Goal: Task Accomplishment & Management: Use online tool/utility

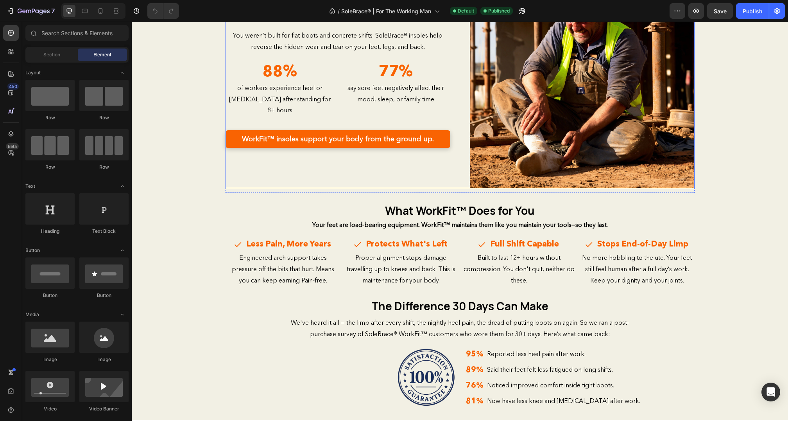
scroll to position [910, 0]
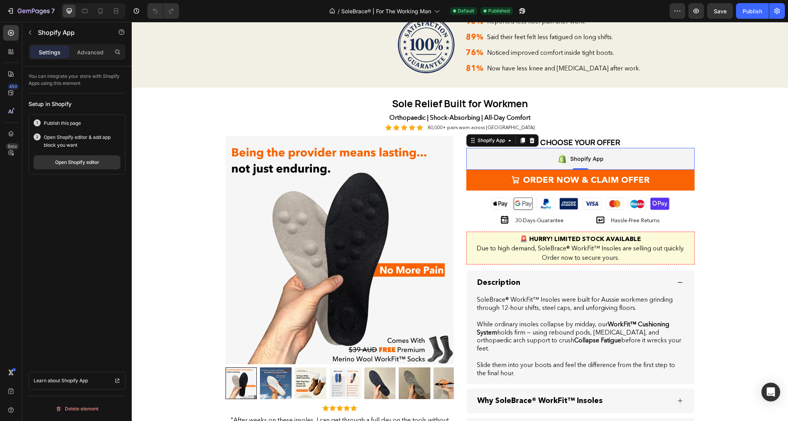
click at [615, 157] on div "Shopify App" at bounding box center [580, 159] width 228 height 22
click at [29, 30] on icon "button" at bounding box center [30, 32] width 6 height 6
click at [479, 152] on div "Shopify App" at bounding box center [580, 159] width 228 height 22
click at [86, 161] on div "Open Shopify editor" at bounding box center [77, 162] width 44 height 7
click at [771, 384] on div "Open Intercom Messenger" at bounding box center [771, 392] width 21 height 21
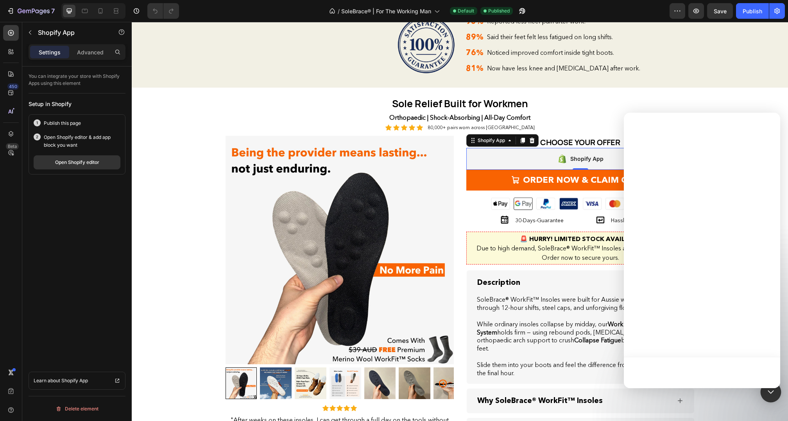
scroll to position [0, 0]
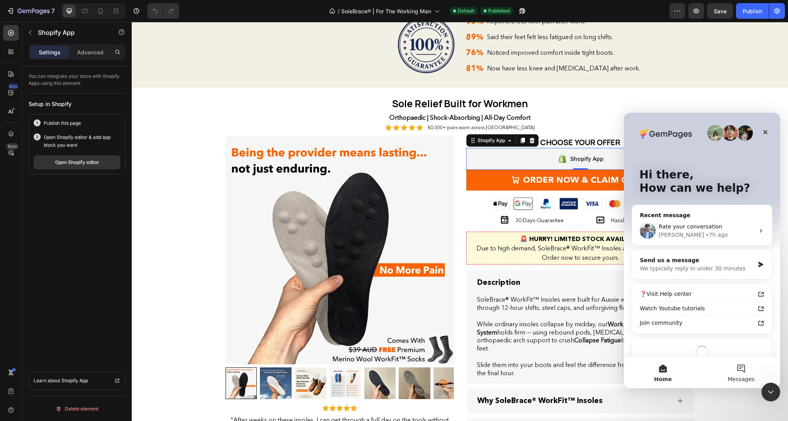
click at [740, 367] on button "Messages" at bounding box center [741, 372] width 78 height 31
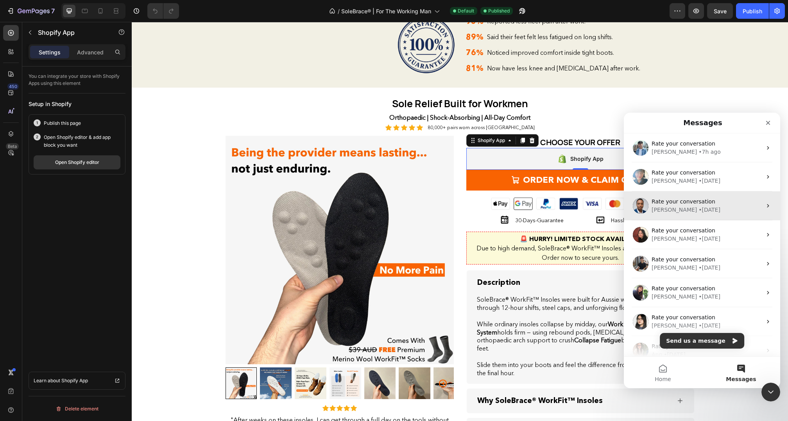
click at [707, 194] on div "Rate your conversation [PERSON_NAME] • [DATE]" at bounding box center [702, 205] width 156 height 29
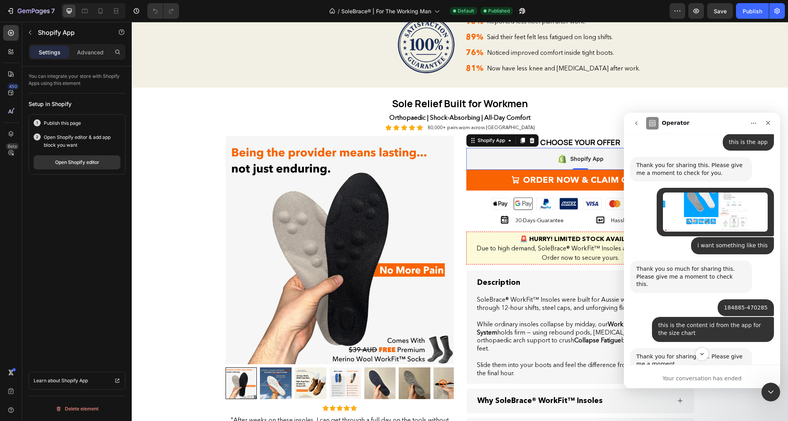
scroll to position [1958, 0]
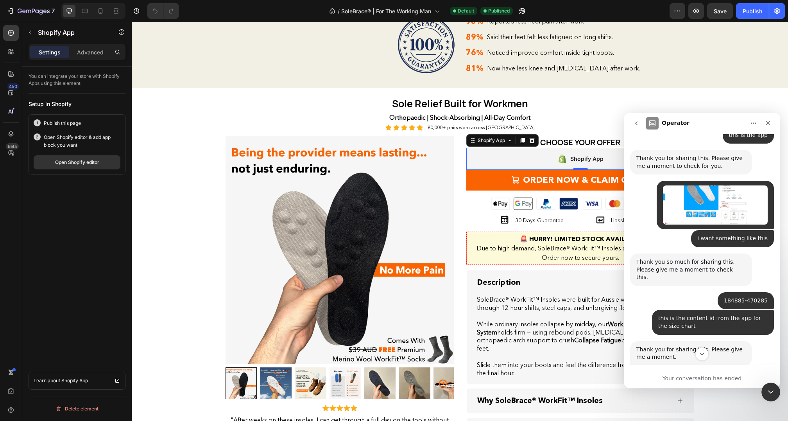
click at [712, 401] on img "Sinclair says…" at bounding box center [688, 426] width 105 height 50
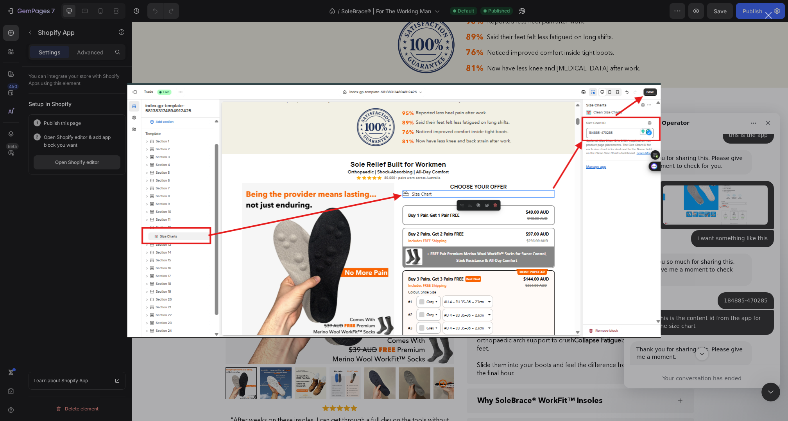
click at [695, 233] on div "Intercom messenger" at bounding box center [394, 210] width 788 height 421
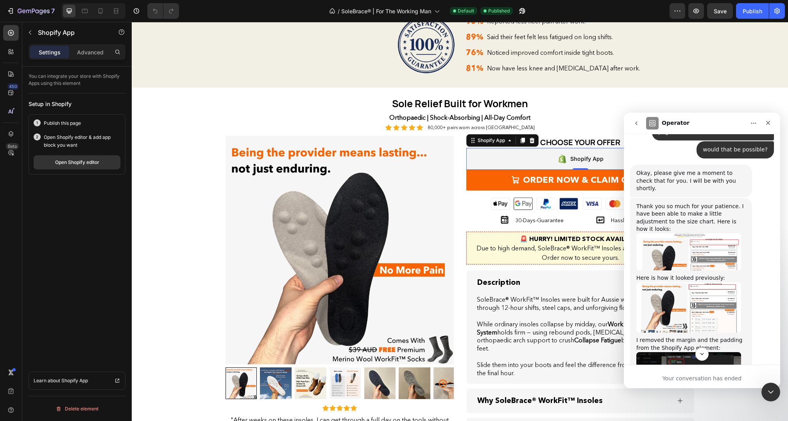
scroll to position [3025, 0]
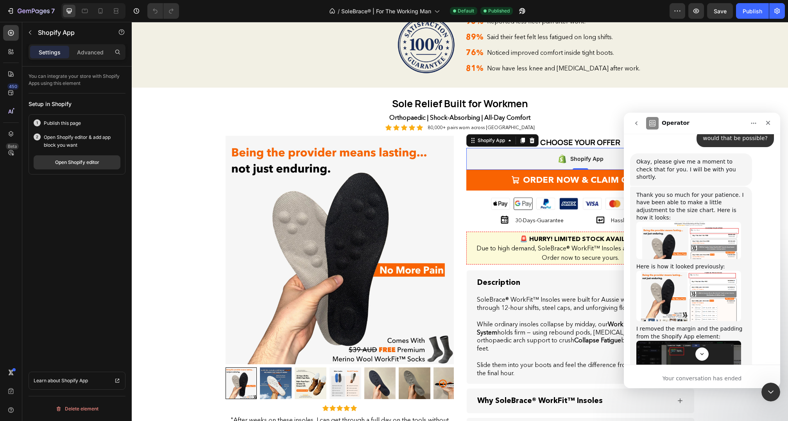
click at [701, 341] on img "Sinclair says…" at bounding box center [688, 371] width 105 height 60
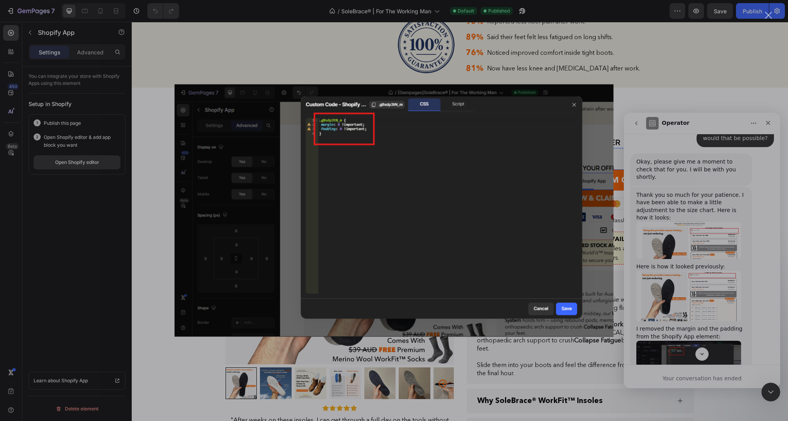
scroll to position [0, 0]
click at [405, 377] on div "Intercom messenger" at bounding box center [394, 210] width 788 height 421
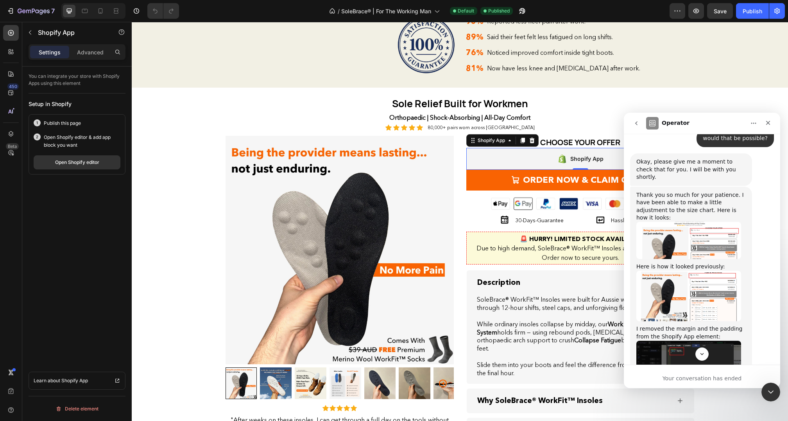
click at [534, 160] on div "Shopify App" at bounding box center [580, 159] width 228 height 22
click at [85, 56] on p "Advanced" at bounding box center [90, 52] width 27 height 8
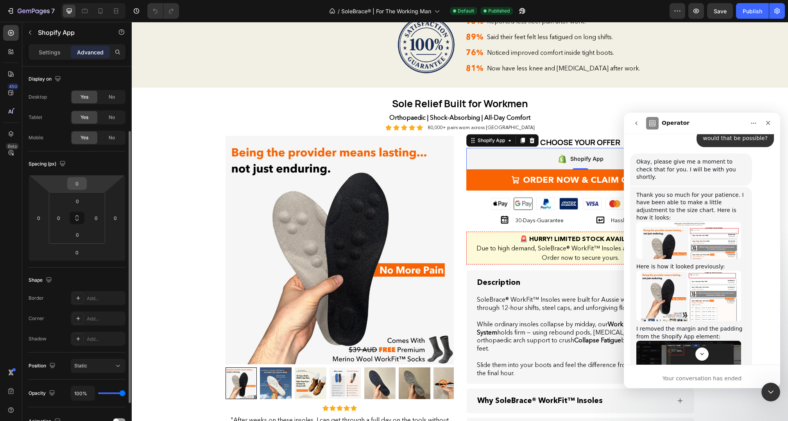
scroll to position [145, 0]
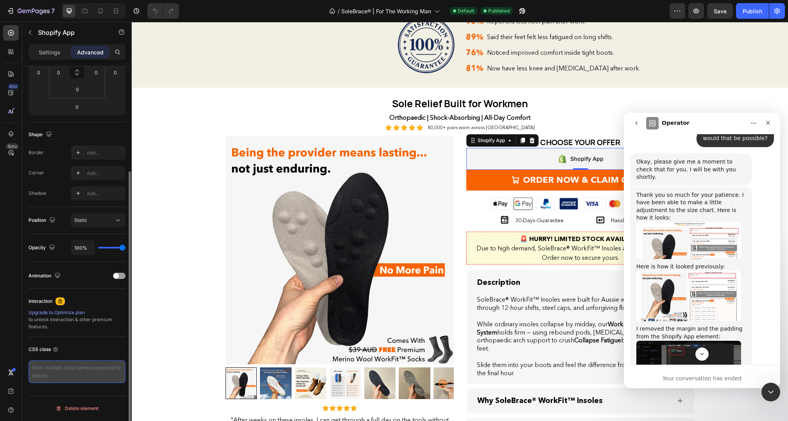
click at [52, 373] on textarea at bounding box center [77, 371] width 97 height 23
click at [71, 348] on div "CSS class" at bounding box center [77, 349] width 97 height 13
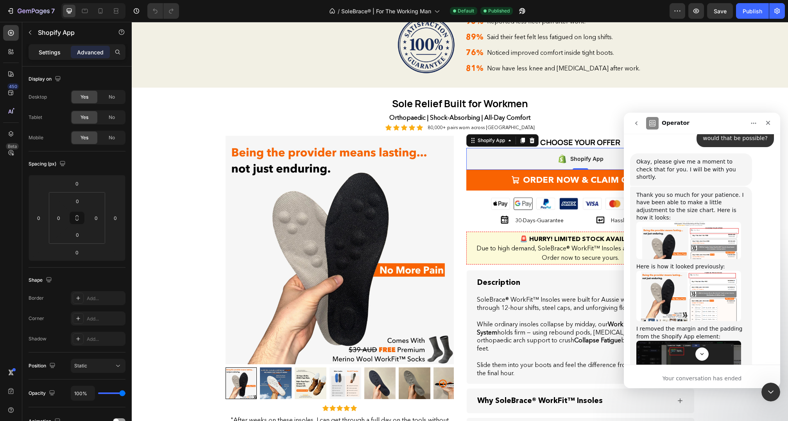
click at [50, 52] on p "Settings" at bounding box center [50, 52] width 22 height 8
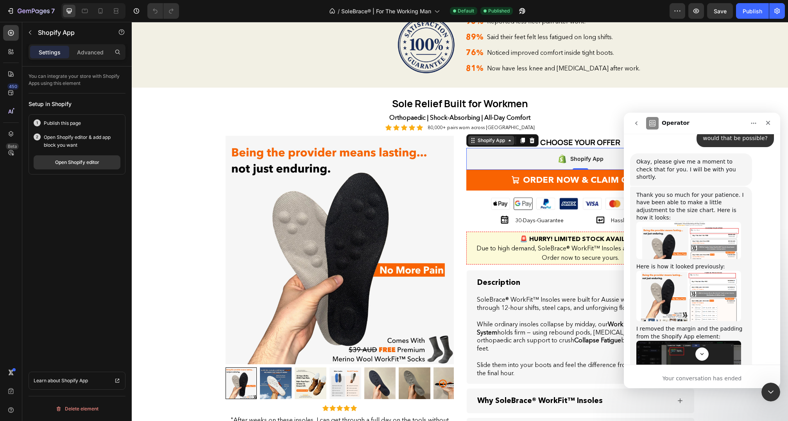
click at [508, 137] on icon at bounding box center [510, 140] width 6 height 6
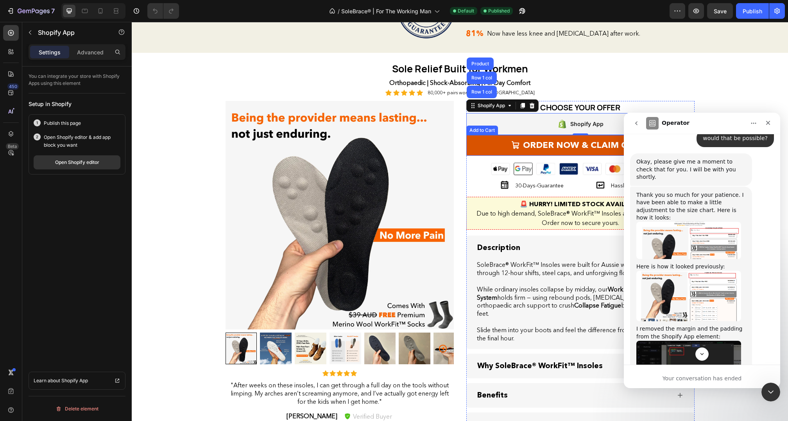
scroll to position [963, 0]
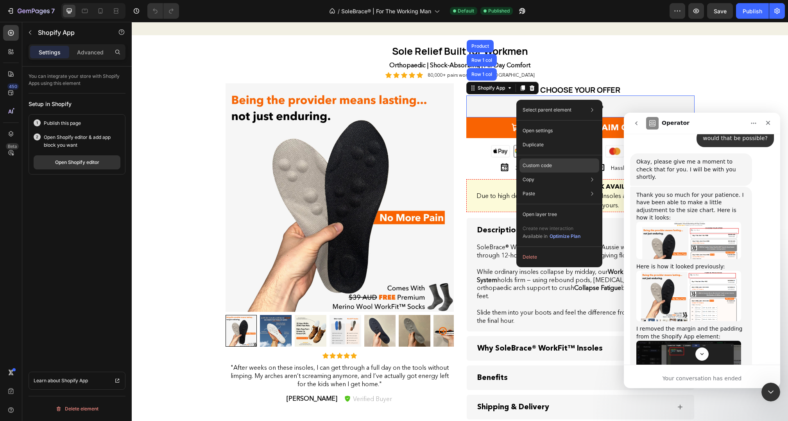
click at [538, 165] on p "Custom code" at bounding box center [537, 165] width 29 height 7
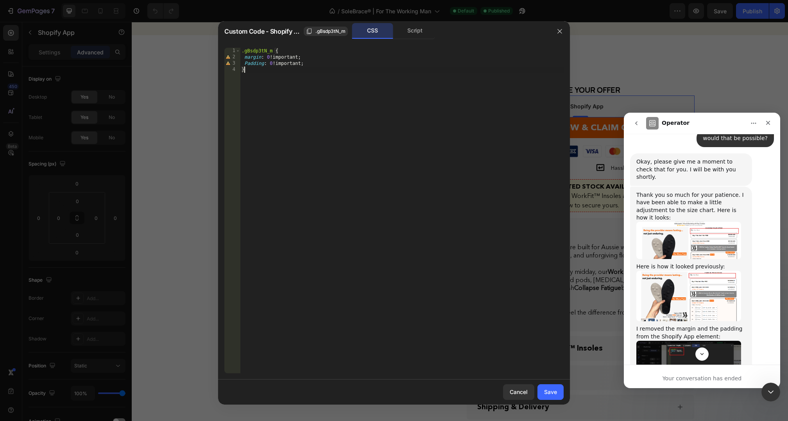
click at [343, 84] on div ".gBsdp3tN_m { margin : 0 !important ; Padding : 0 !important ; }" at bounding box center [402, 217] width 324 height 338
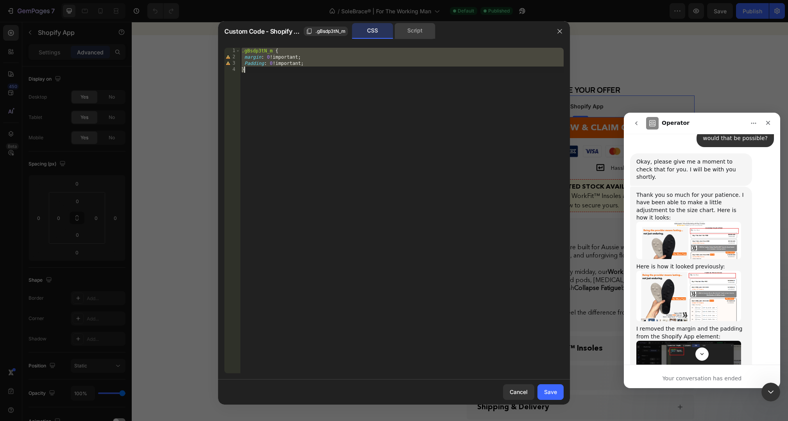
click at [0, 0] on div "Script" at bounding box center [0, 0] width 0 height 0
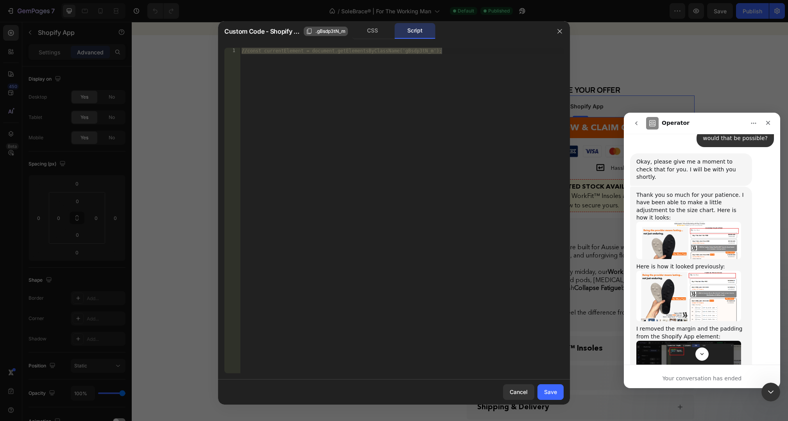
click at [0, 0] on span ".gBsdp3tN_m" at bounding box center [0, 0] width 0 height 0
click at [369, 29] on div "CSS" at bounding box center [372, 31] width 41 height 16
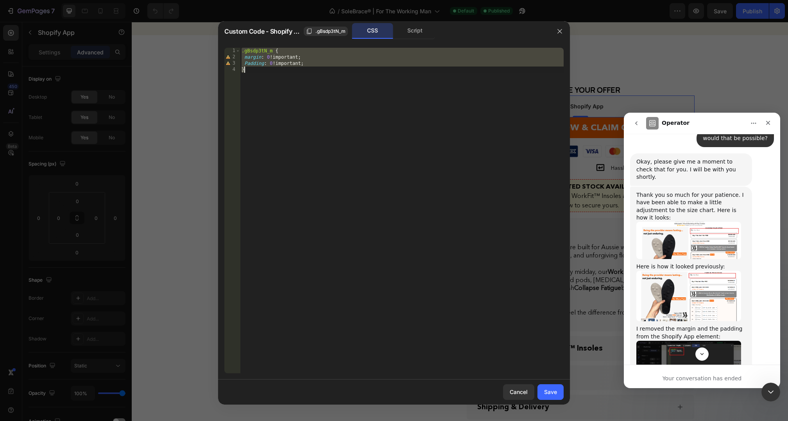
click at [368, 89] on div ".gBsdp3tN_m { margin : 0 !important ; Padding : 0 !important ; }" at bounding box center [402, 217] width 324 height 338
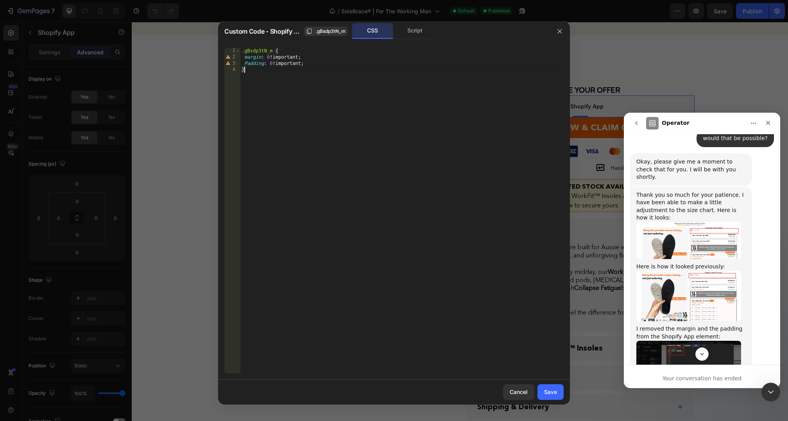
type textarea "Padding: 0 !important; }"
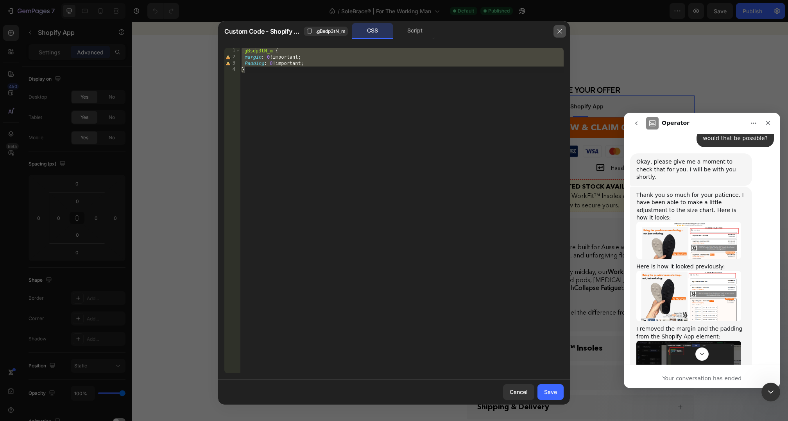
drag, startPoint x: 558, startPoint y: 30, endPoint x: 425, endPoint y: 8, distance: 134.7
click at [558, 30] on icon "button" at bounding box center [560, 31] width 6 height 6
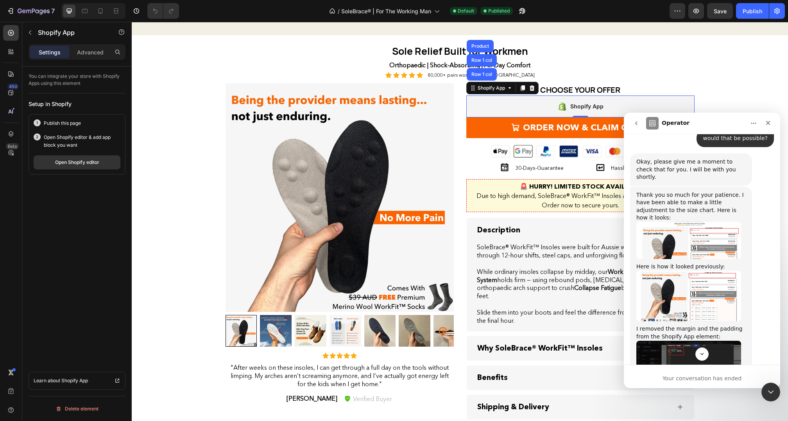
click at [694, 341] on img "Sinclair says…" at bounding box center [688, 371] width 105 height 60
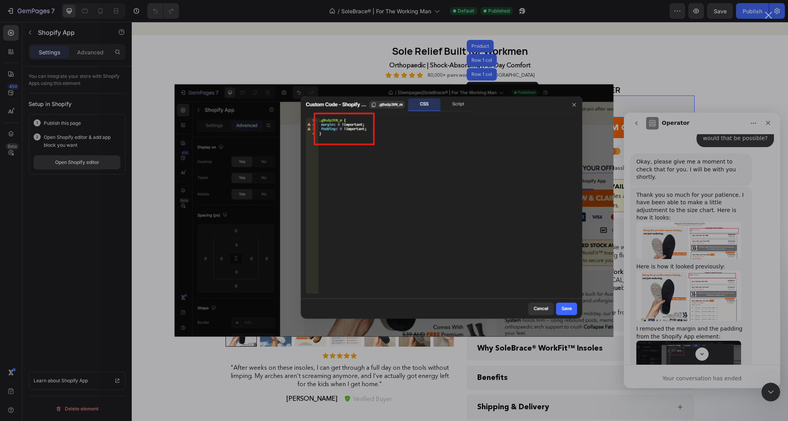
scroll to position [0, 0]
click at [772, 118] on div "Intercom messenger" at bounding box center [394, 210] width 788 height 421
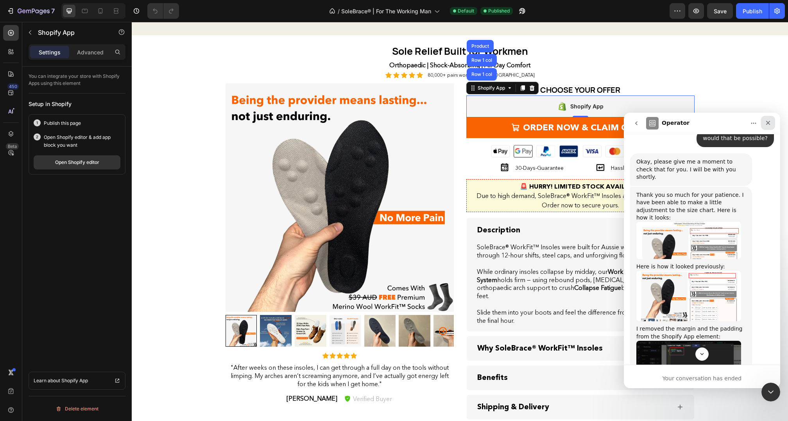
click at [772, 118] on div "Close" at bounding box center [768, 123] width 14 height 14
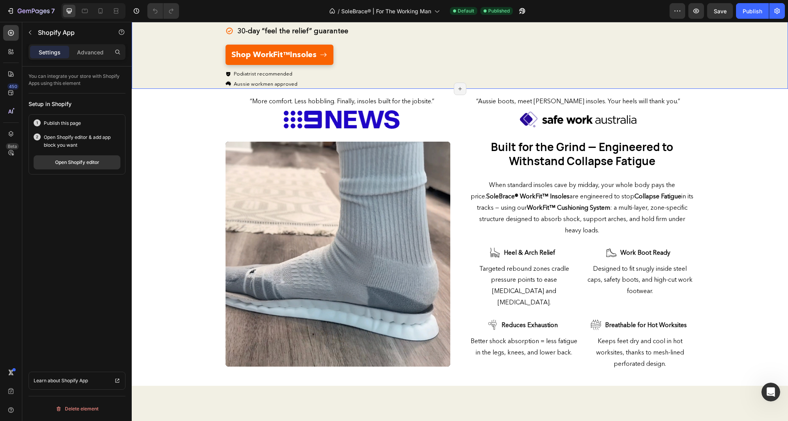
scroll to position [58, 0]
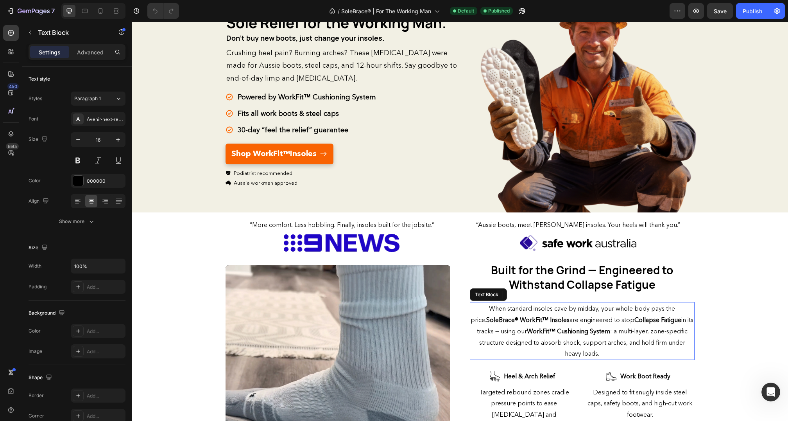
click at [603, 322] on span "When standard insoles cave by midday, your whole body pays the price. SoleBrace…" at bounding box center [582, 330] width 223 height 53
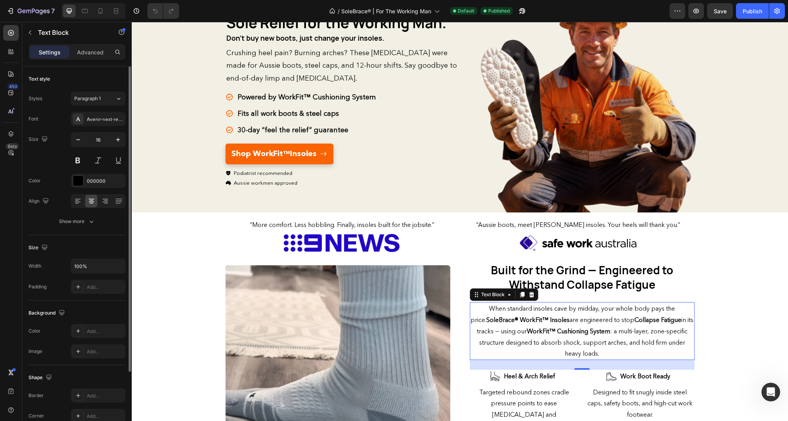
scroll to position [801, 0]
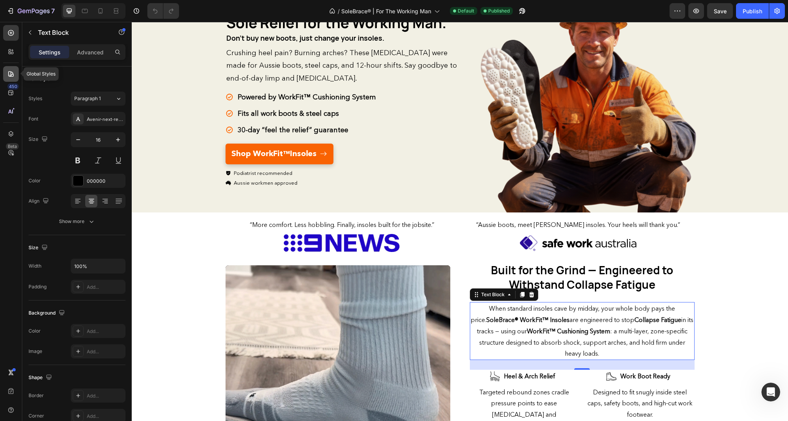
click at [6, 77] on div at bounding box center [11, 74] width 16 height 16
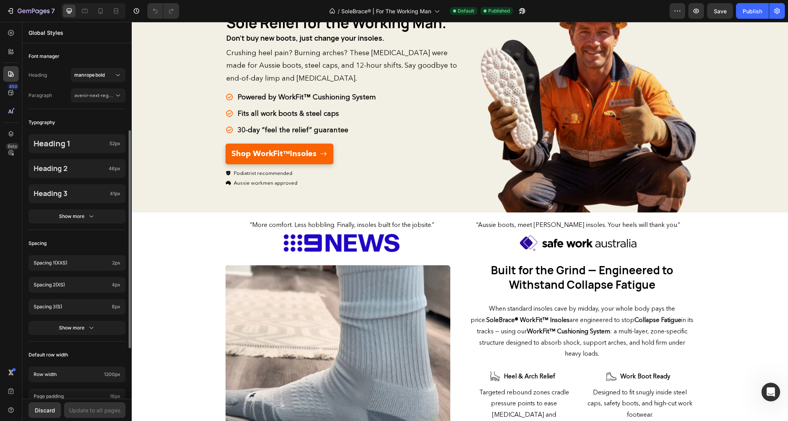
scroll to position [124, 0]
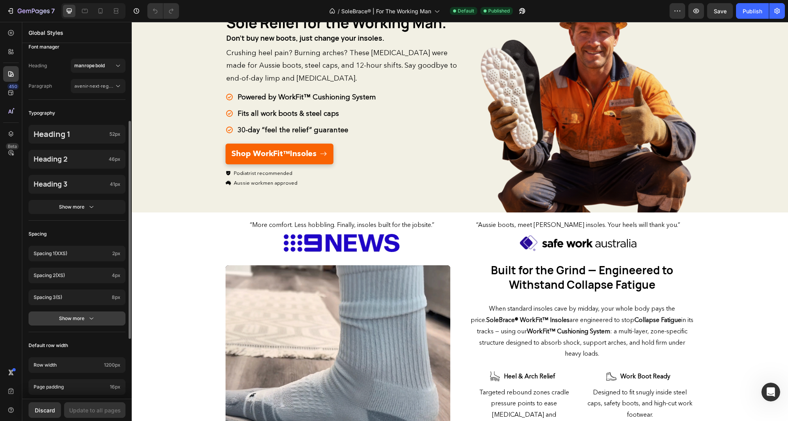
click at [82, 316] on div "Show more" at bounding box center [77, 318] width 36 height 8
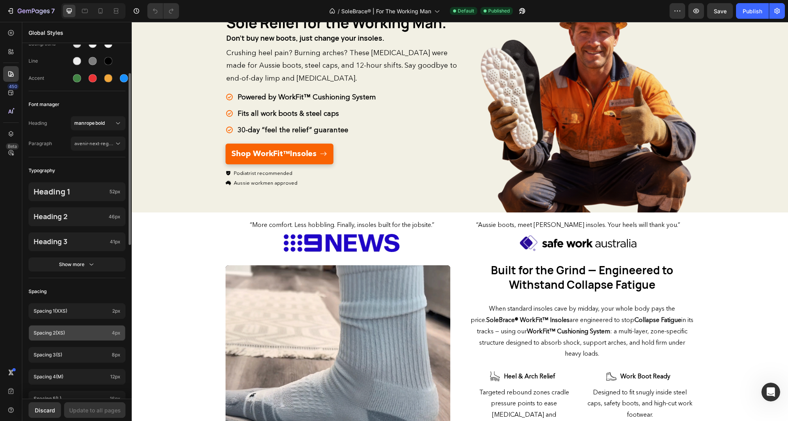
scroll to position [64, 0]
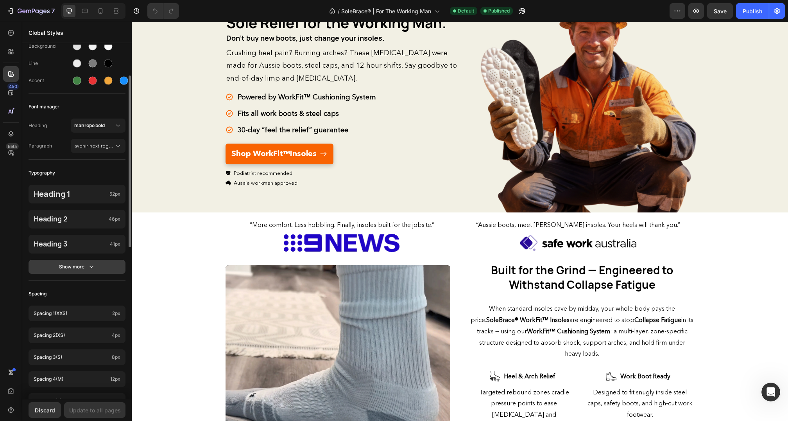
click at [85, 267] on div "Show more" at bounding box center [77, 267] width 36 height 8
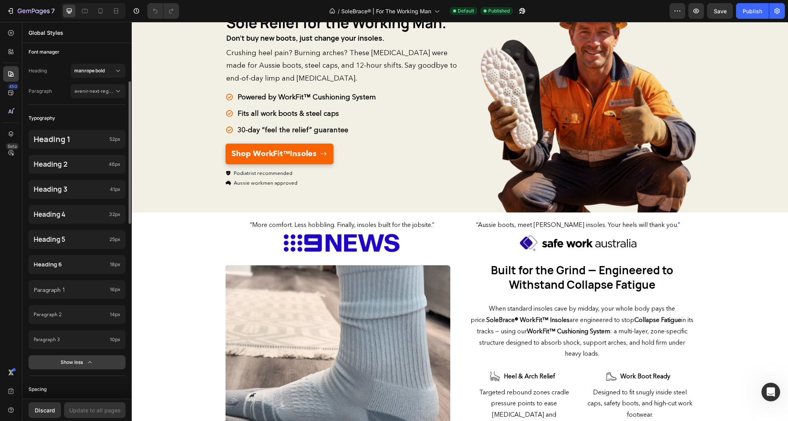
scroll to position [121, 0]
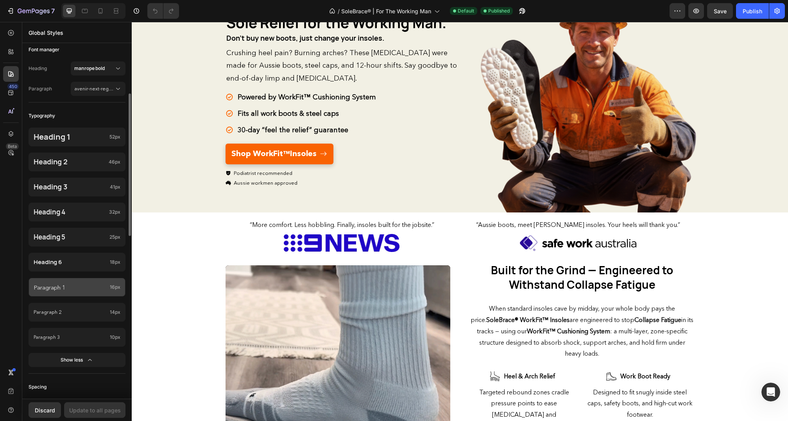
click at [81, 287] on p "Paragraph 1" at bounding box center [70, 287] width 73 height 11
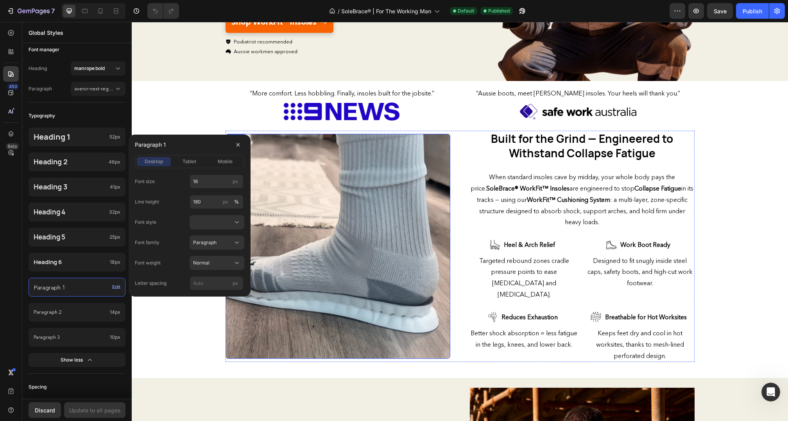
scroll to position [191, 0]
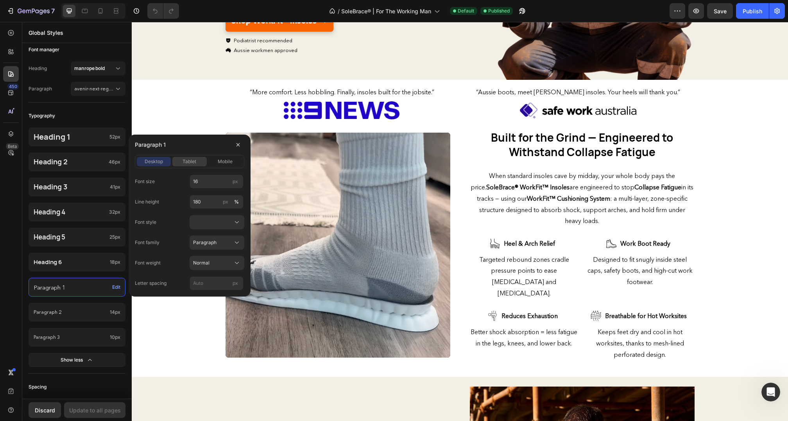
click at [179, 162] on div "tablet" at bounding box center [189, 161] width 34 height 7
click at [224, 161] on span "mobile" at bounding box center [225, 161] width 15 height 7
click at [178, 163] on div "tablet" at bounding box center [189, 161] width 34 height 7
click at [156, 161] on span "desktop" at bounding box center [154, 161] width 18 height 7
click at [186, 159] on span "tablet" at bounding box center [190, 161] width 14 height 7
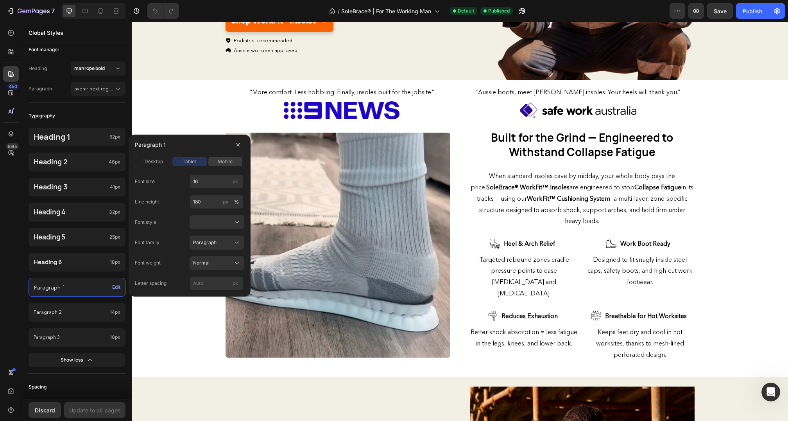
click at [221, 159] on span "mobile" at bounding box center [225, 161] width 15 height 7
click at [210, 203] on input "180" at bounding box center [217, 202] width 54 height 14
click at [155, 159] on span "desktop" at bounding box center [154, 161] width 18 height 7
click at [238, 145] on icon "button" at bounding box center [238, 145] width 6 height 6
